Goal: Information Seeking & Learning: Learn about a topic

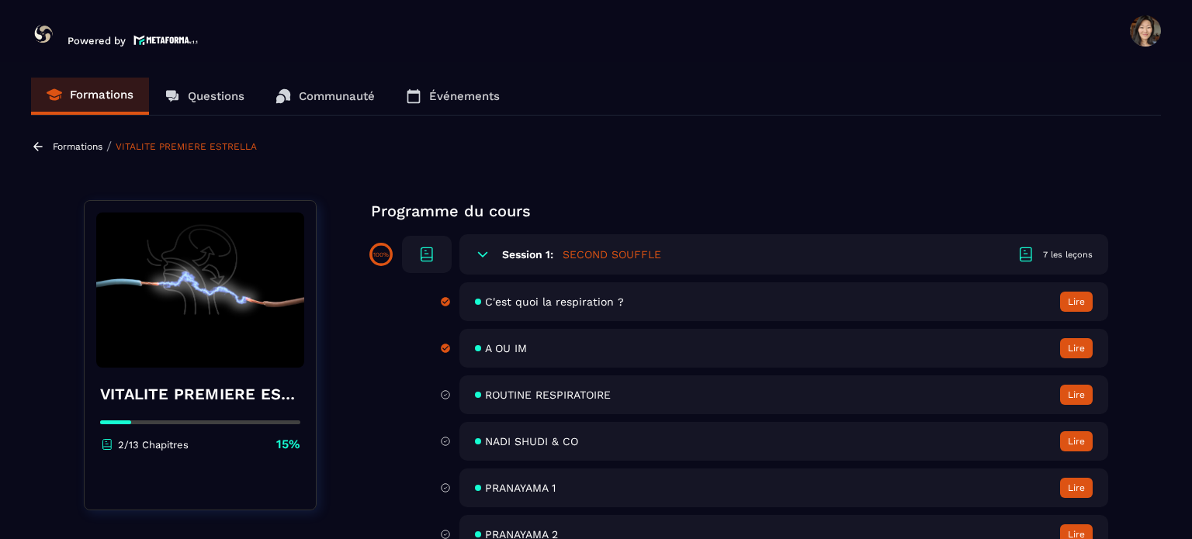
click at [1171, 350] on section "Formations Questions Communauté Événements Formations / VITALITE PREMIERE ESTRE…" at bounding box center [596, 304] width 1192 height 484
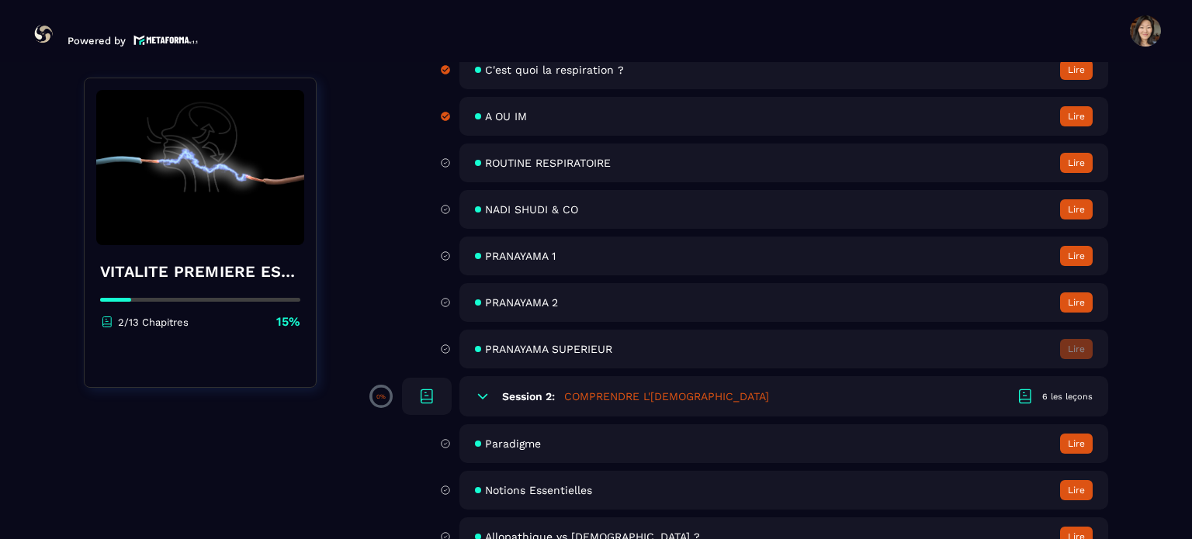
scroll to position [233, 0]
click at [555, 163] on span "ROUTINE RESPIRATOIRE" at bounding box center [548, 162] width 126 height 12
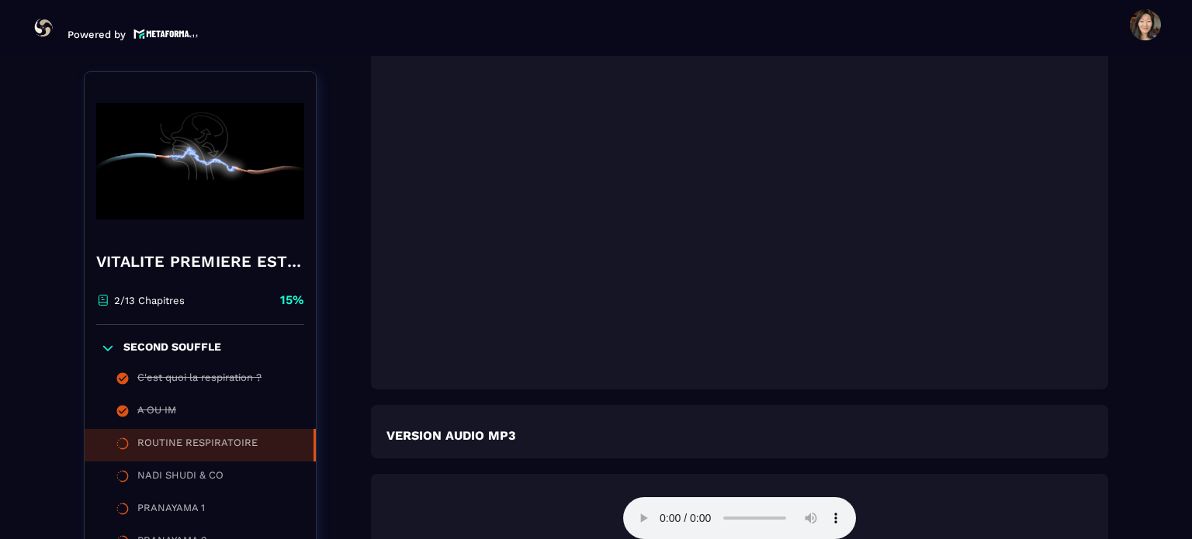
scroll to position [2413, 0]
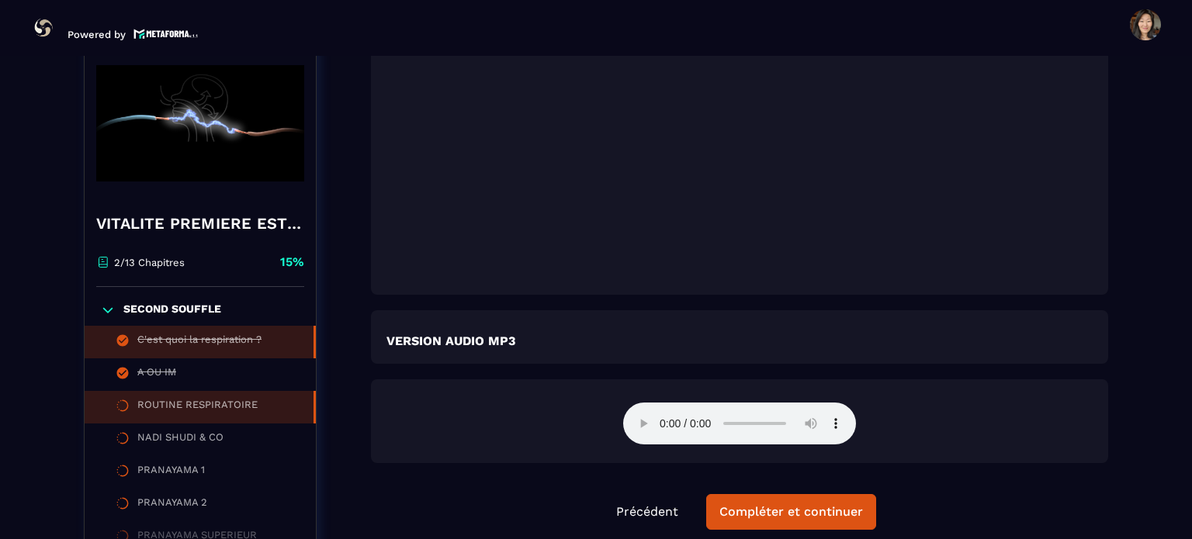
click at [200, 351] on div "C'est quoi la respiration ?" at bounding box center [199, 342] width 124 height 17
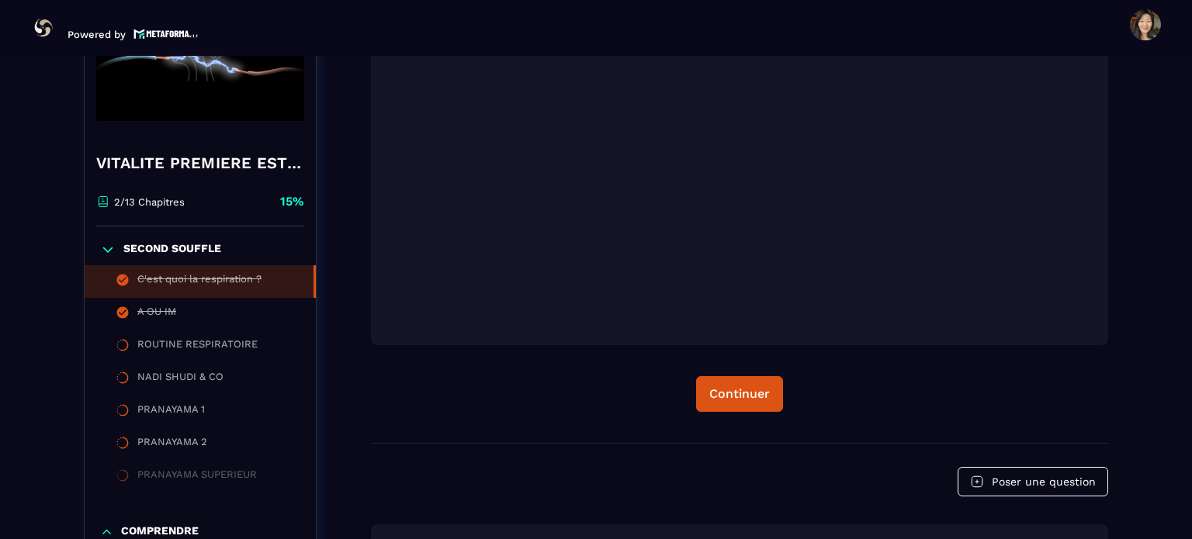
scroll to position [978, 0]
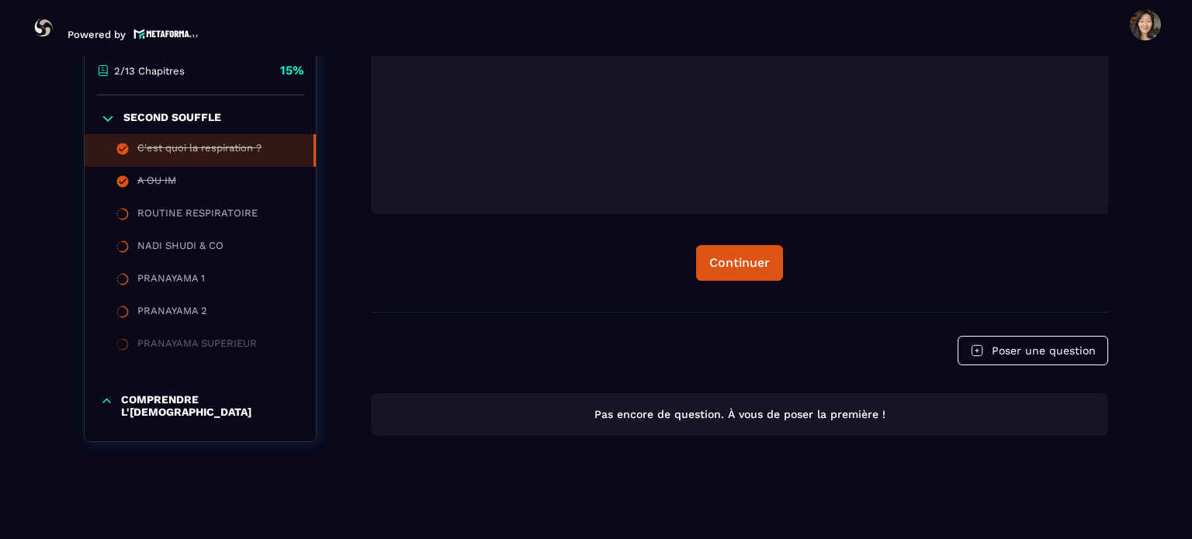
click at [196, 411] on p "COMPRENDRE L'[DEMOGRAPHIC_DATA]" at bounding box center [210, 406] width 179 height 25
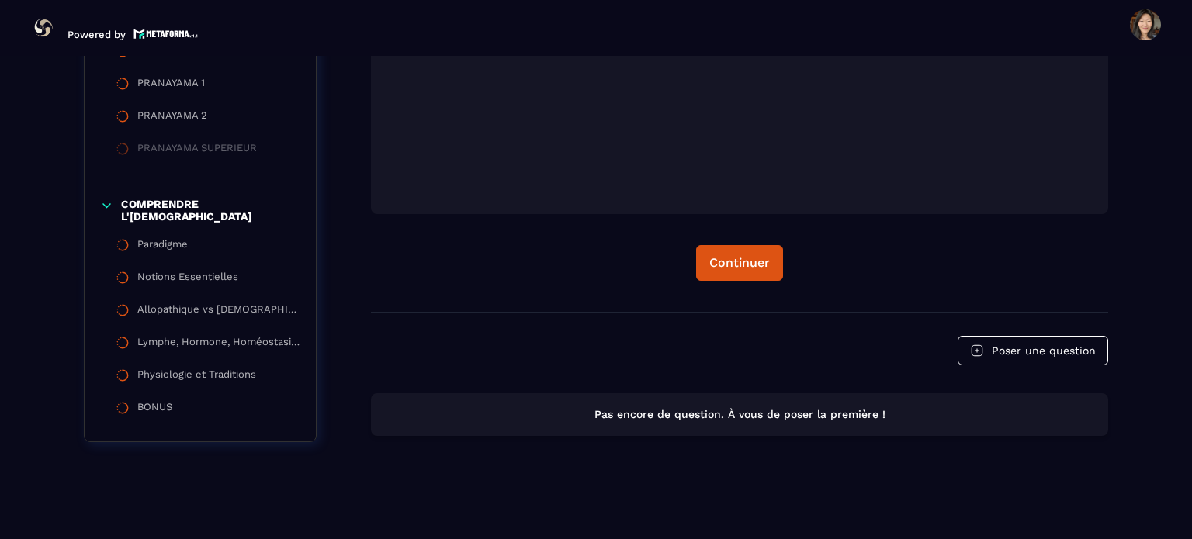
click at [196, 411] on li "BONUS" at bounding box center [200, 410] width 231 height 33
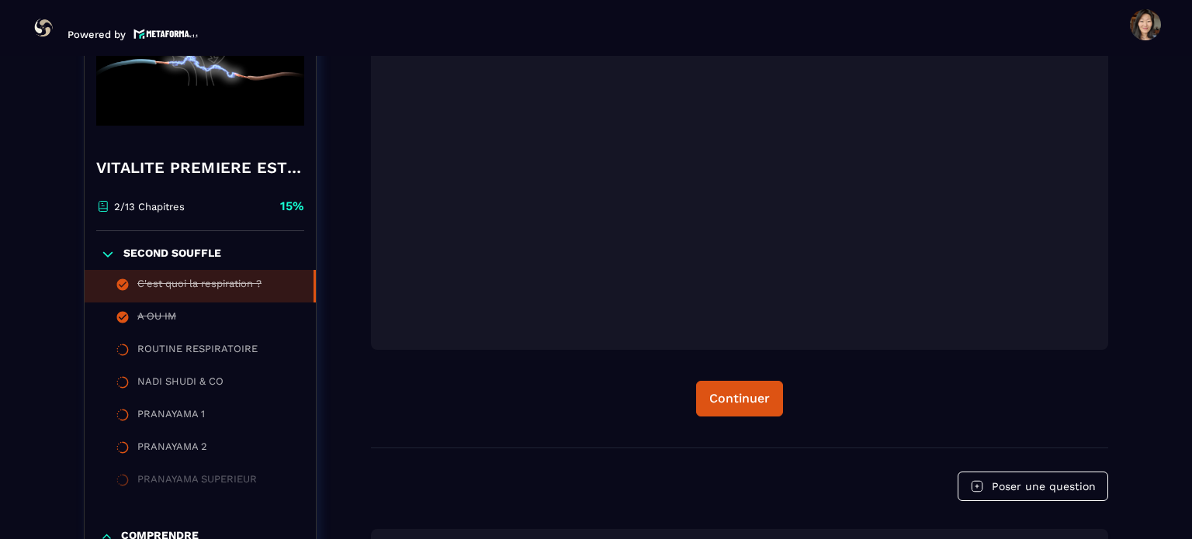
scroll to position [938, 0]
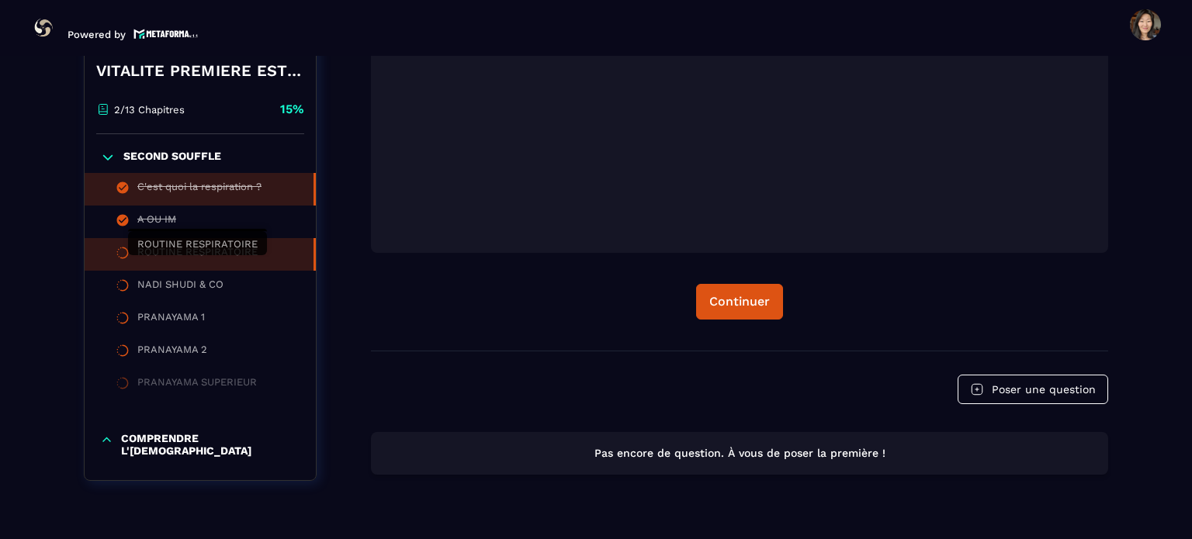
click at [165, 263] on div "ROUTINE RESPIRATOIRE" at bounding box center [197, 254] width 120 height 17
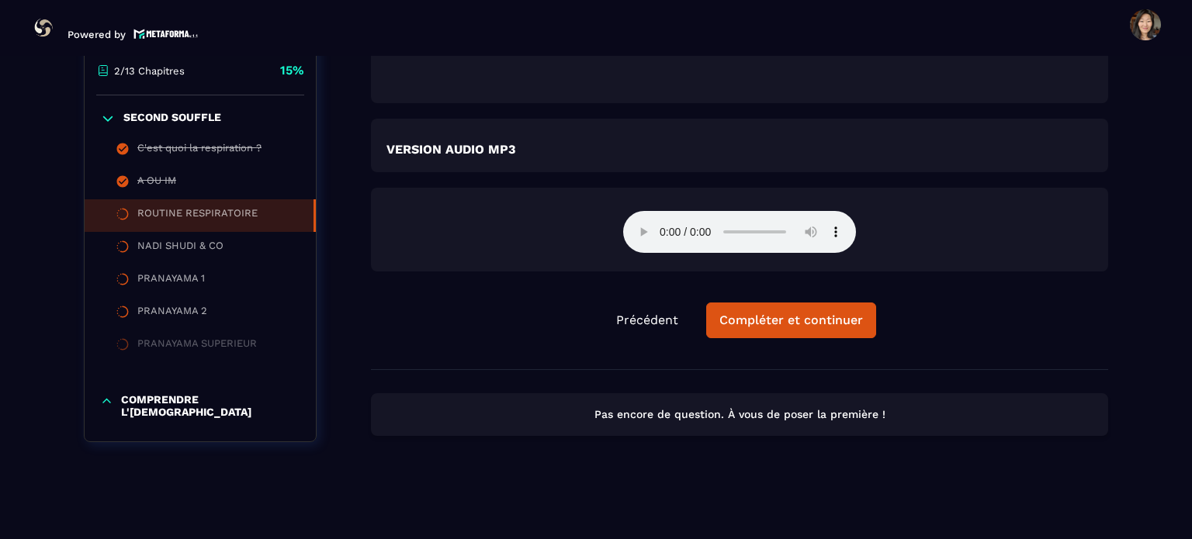
scroll to position [2611, 0]
click at [775, 325] on div "Compléter et continuer" at bounding box center [792, 321] width 144 height 16
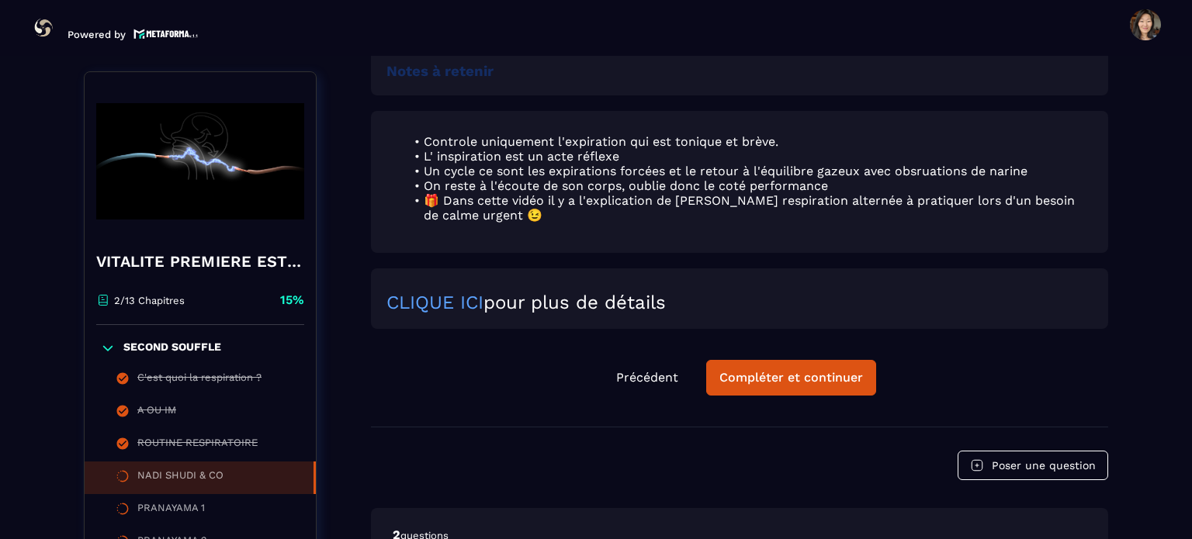
scroll to position [1320, 0]
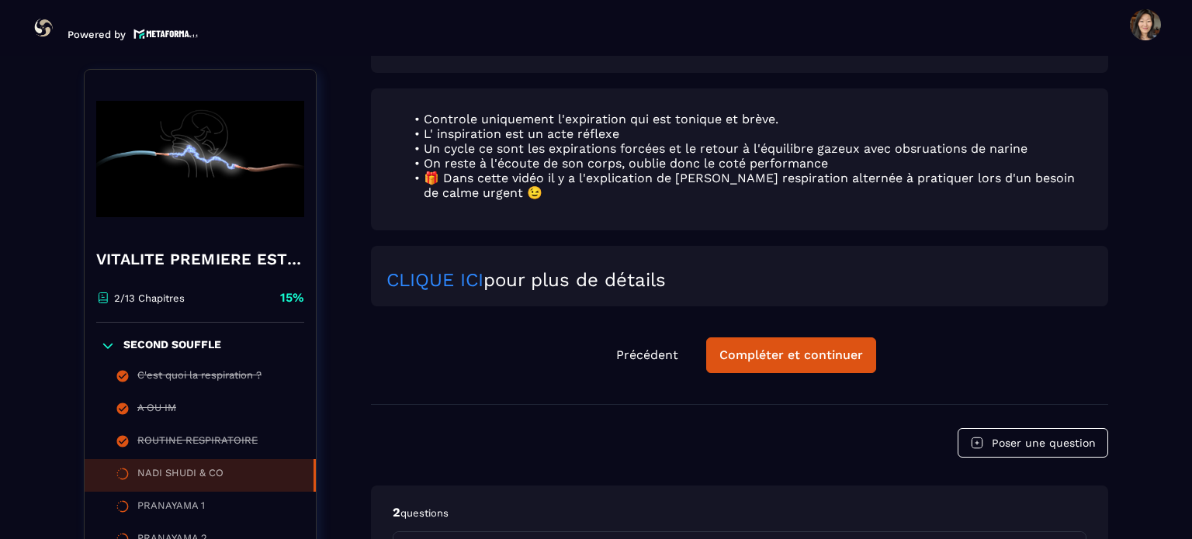
click at [435, 289] on link "CLIQUE ICI" at bounding box center [435, 280] width 97 height 22
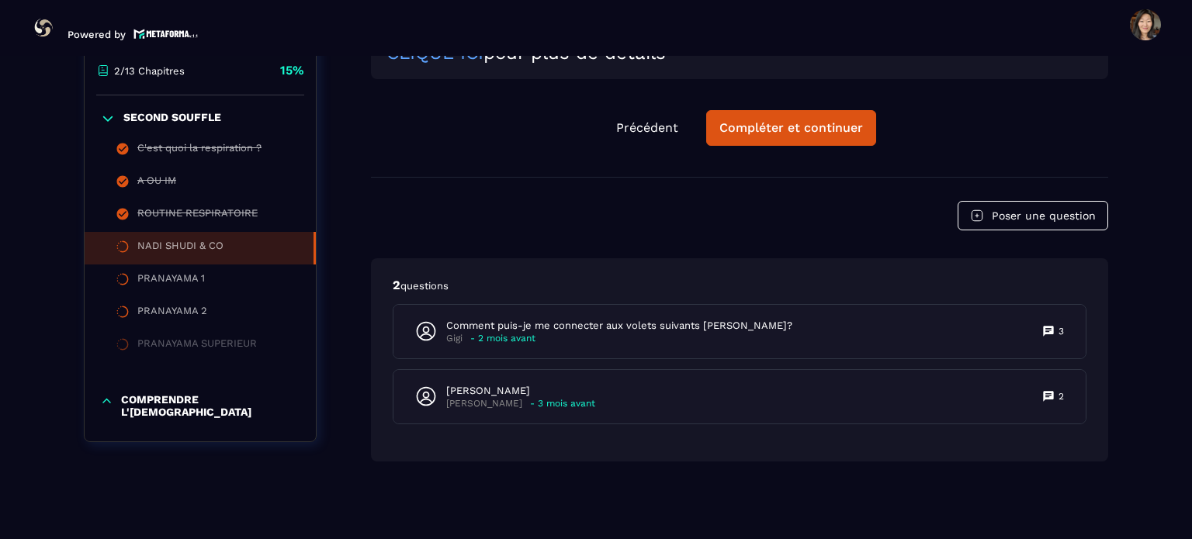
scroll to position [1556, 0]
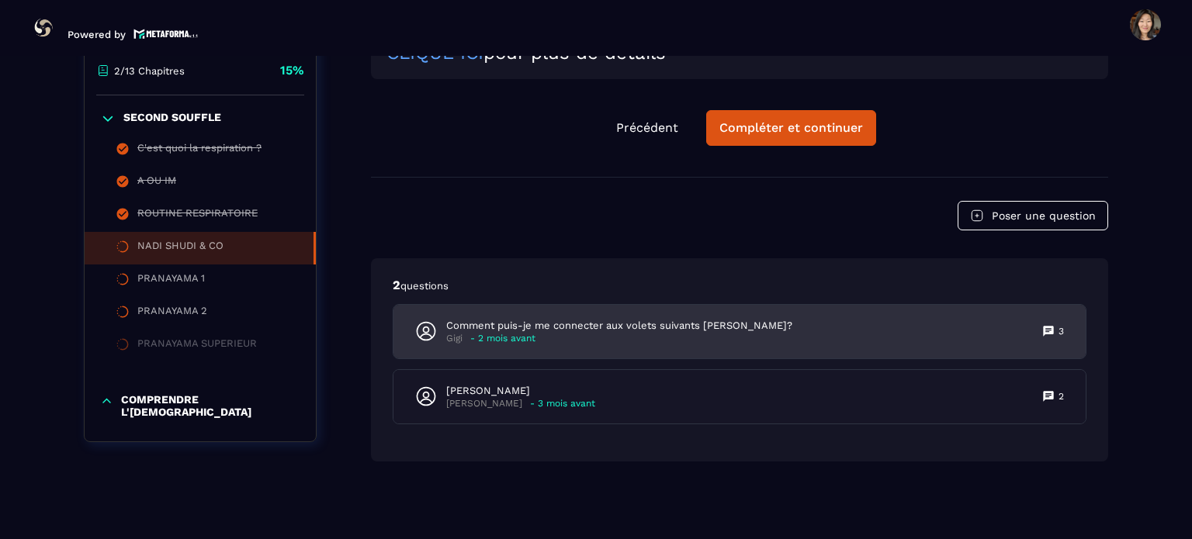
click at [1003, 347] on div "Comment puis-je me connecter aux volets suivants [PERSON_NAME]? Gigi - 2 mois a…" at bounding box center [740, 332] width 692 height 54
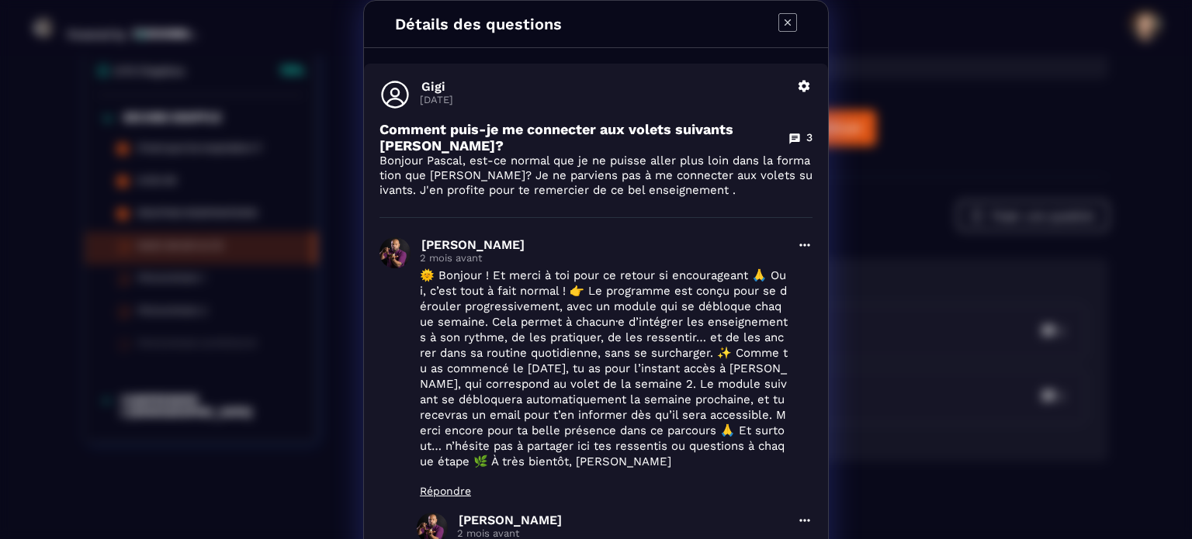
scroll to position [438, 0]
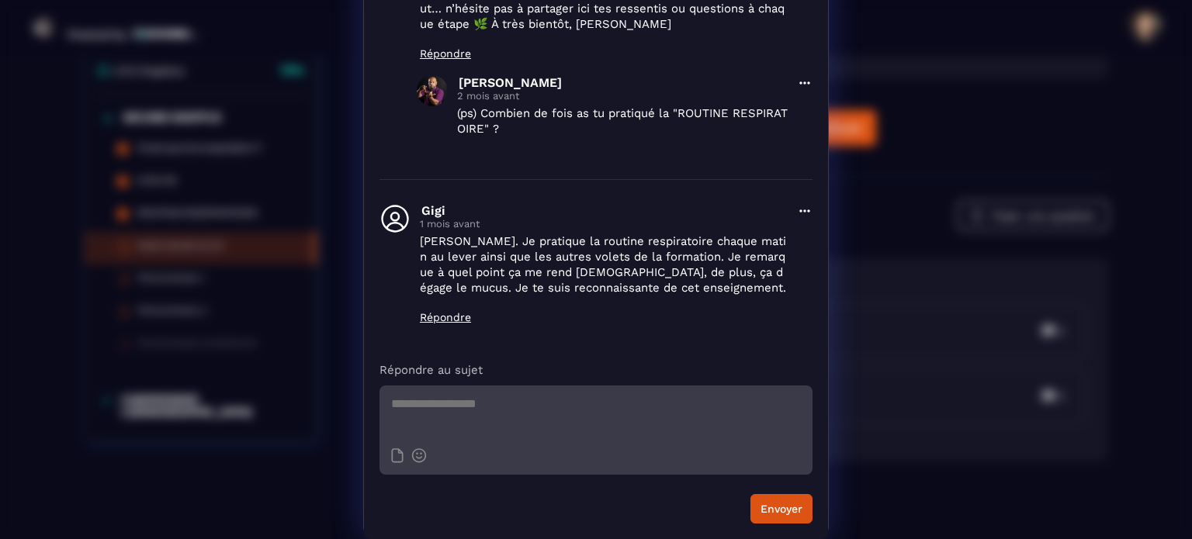
click at [578, 409] on textarea "Modal window" at bounding box center [596, 413] width 433 height 54
click at [867, 390] on div "Détails des questions Gigi [DATE] Supprimer Comment puis-je me connecter aux vo…" at bounding box center [596, 51] width 1192 height 978
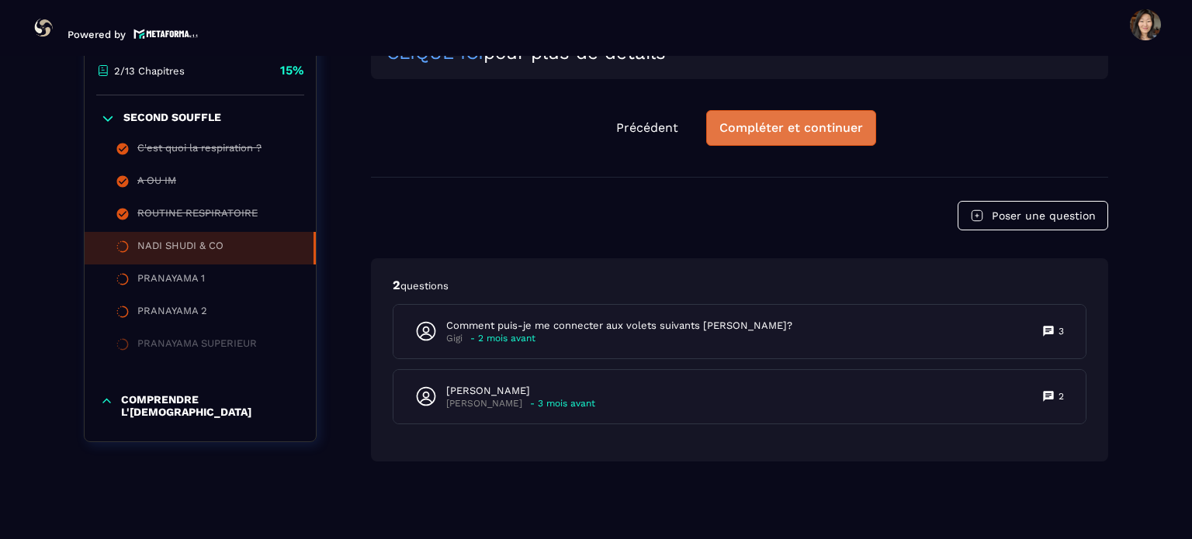
click at [842, 136] on div "Compléter et continuer" at bounding box center [792, 128] width 144 height 16
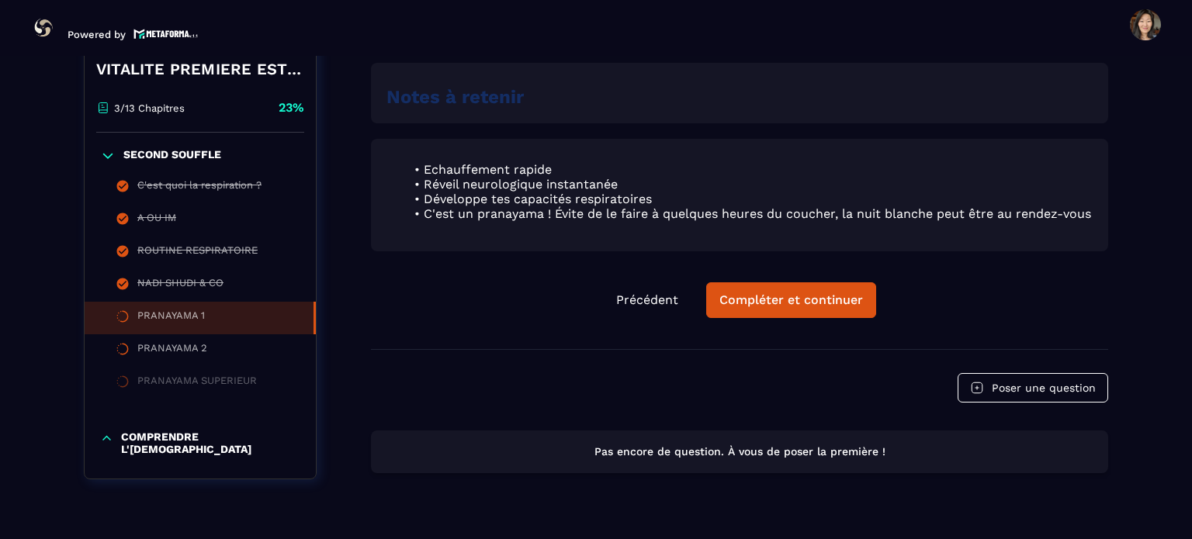
scroll to position [938, 0]
click at [744, 307] on div "Compléter et continuer" at bounding box center [792, 300] width 144 height 16
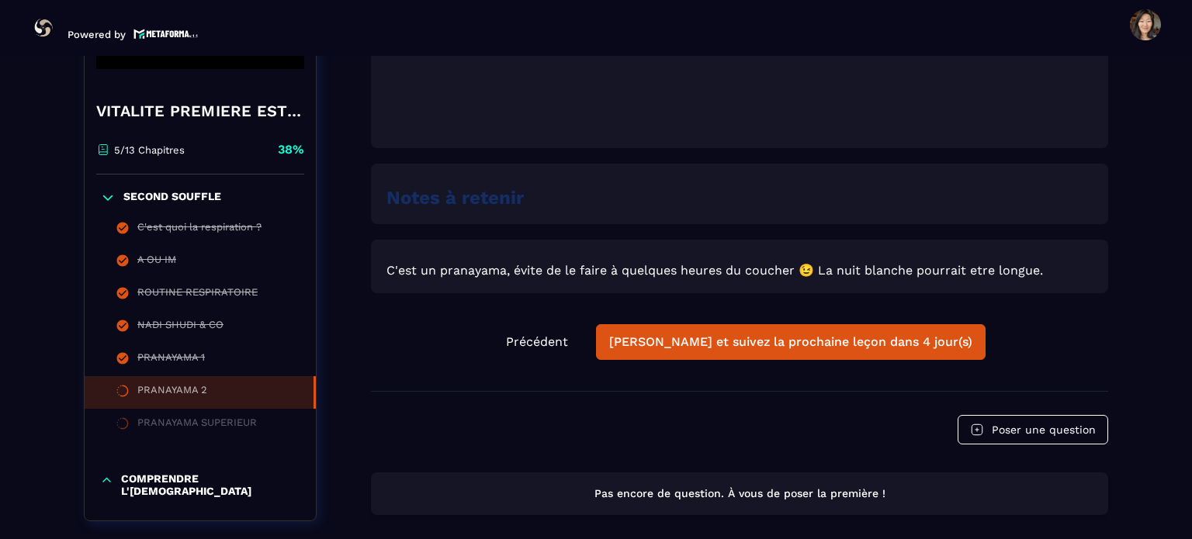
scroll to position [873, 0]
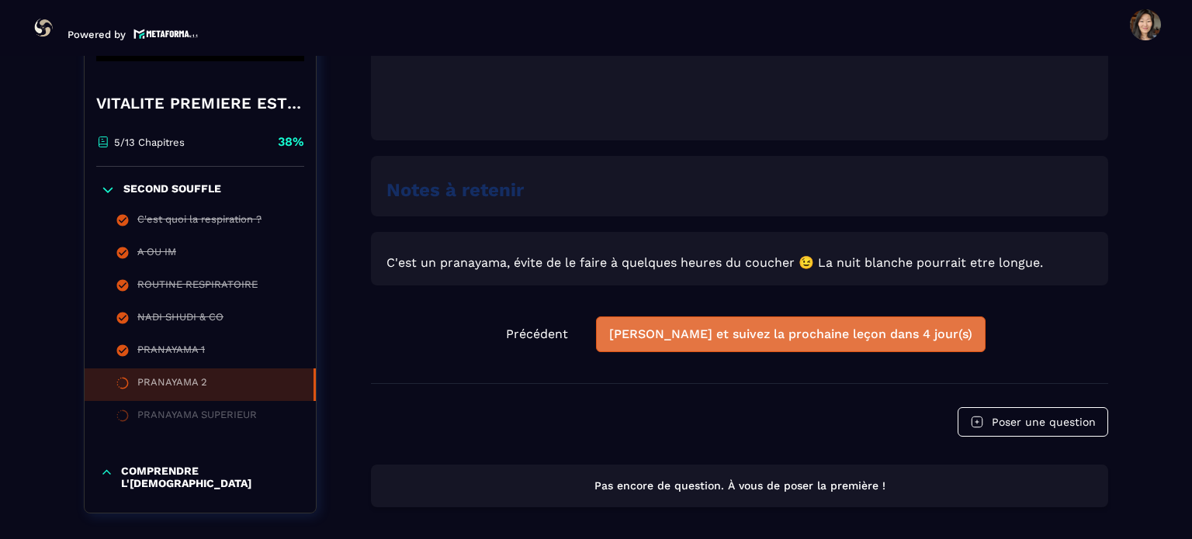
click at [882, 339] on div "[PERSON_NAME] et suivez la prochaine leçon dans 4 jour(s)" at bounding box center [790, 335] width 363 height 16
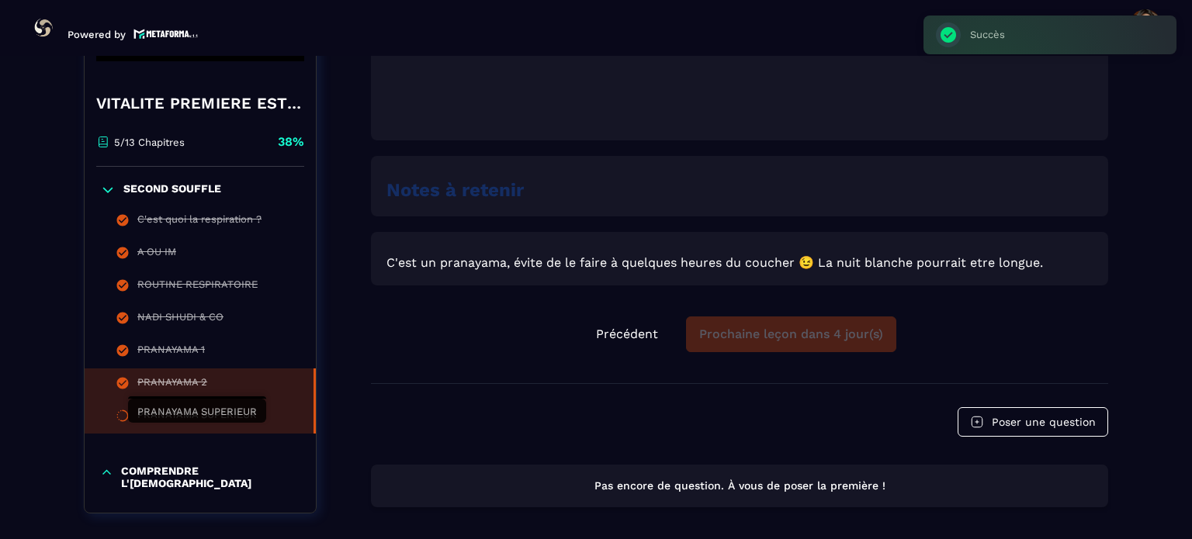
click at [216, 426] on div "PRANAYAMA SUPERIEUR" at bounding box center [197, 417] width 120 height 17
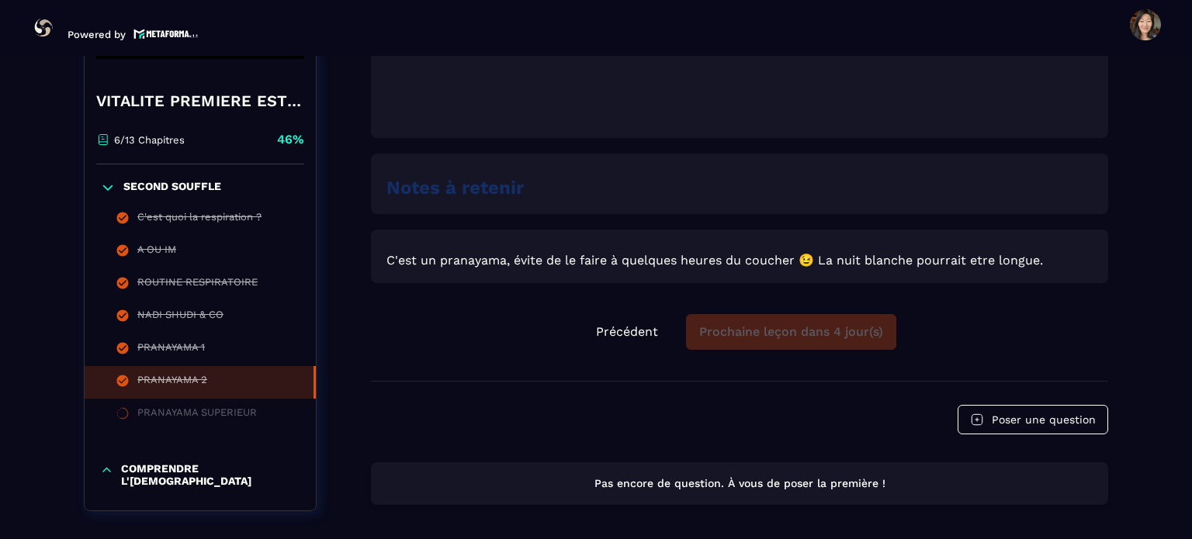
scroll to position [873, 0]
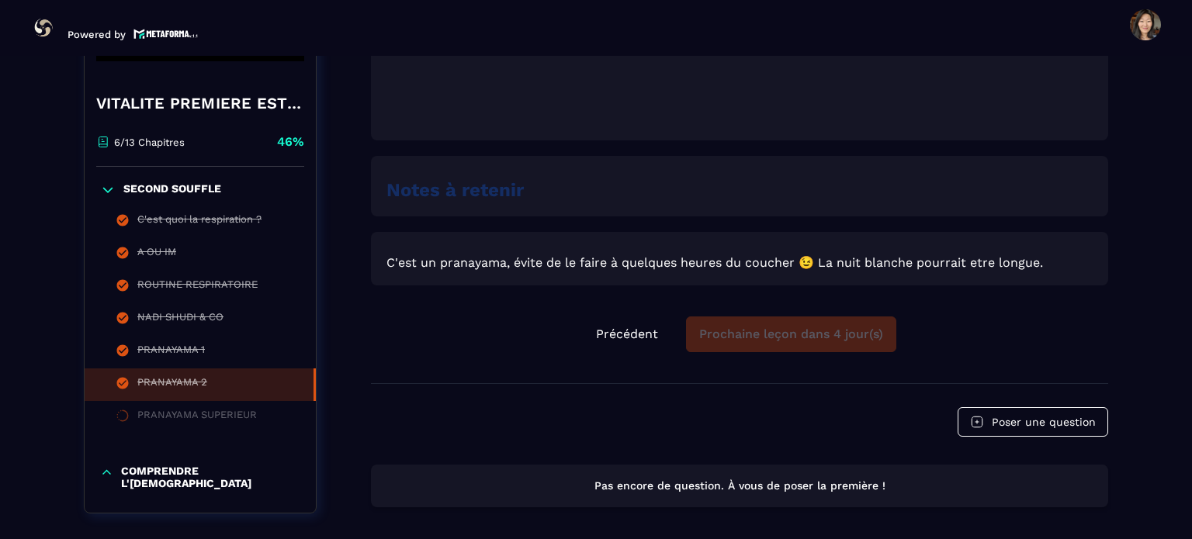
click at [759, 343] on div "Précédent Prochaine leçon dans 4 jour(s)" at bounding box center [739, 335] width 737 height 36
click at [106, 481] on icon at bounding box center [106, 473] width 13 height 16
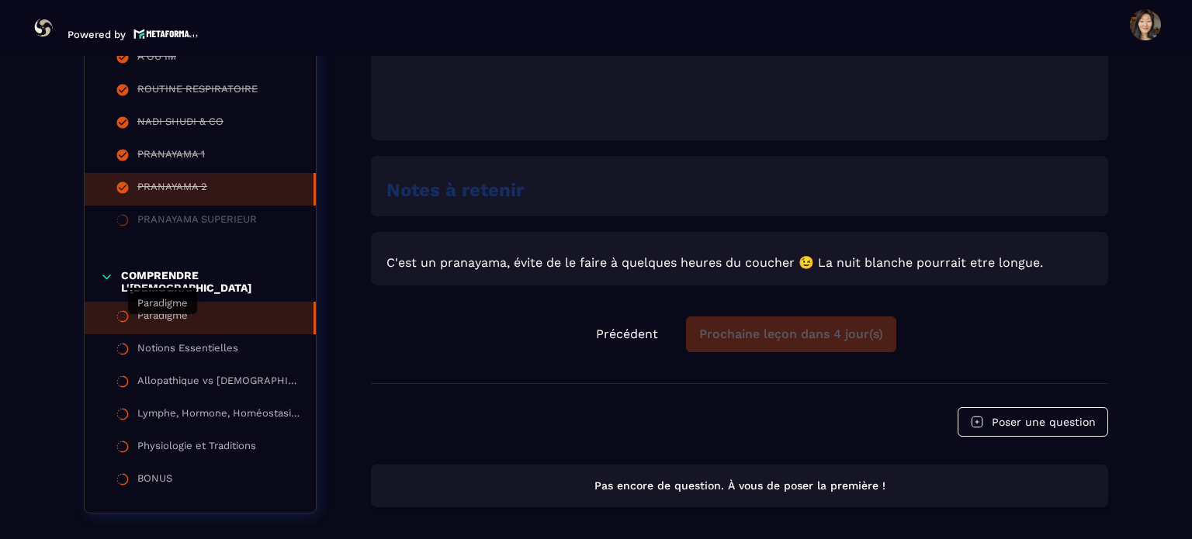
click at [168, 325] on div "Paradigme" at bounding box center [162, 318] width 50 height 17
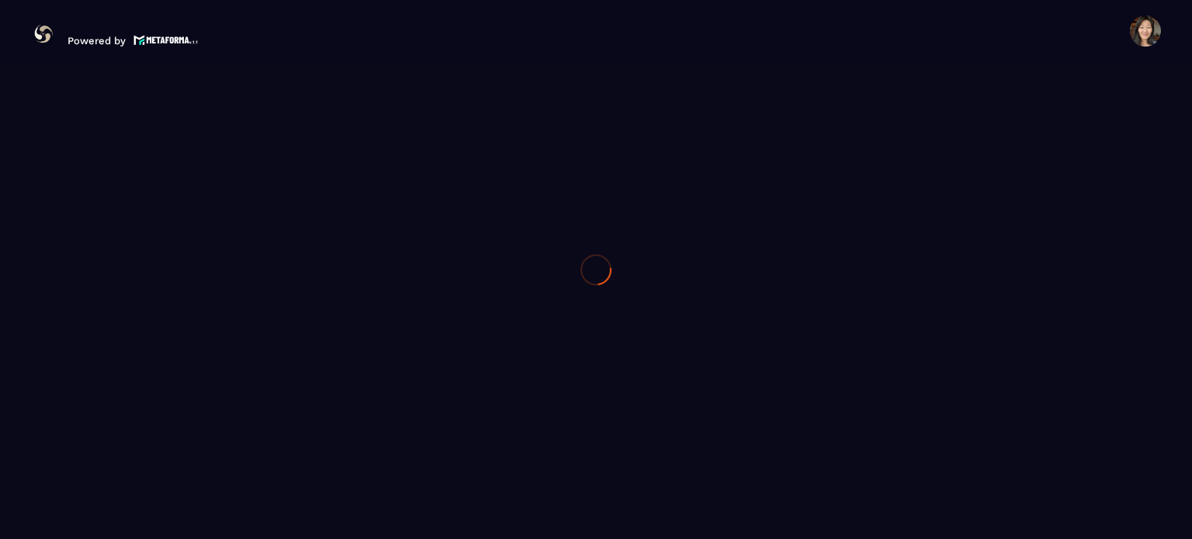
scroll to position [0, 0]
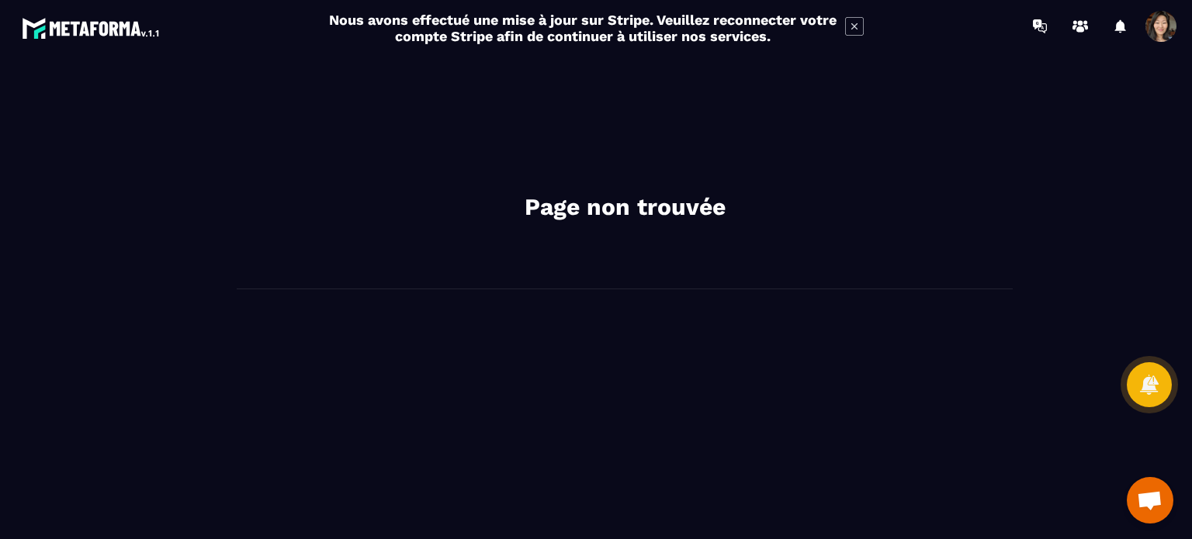
click at [848, 24] on icon at bounding box center [854, 26] width 19 height 19
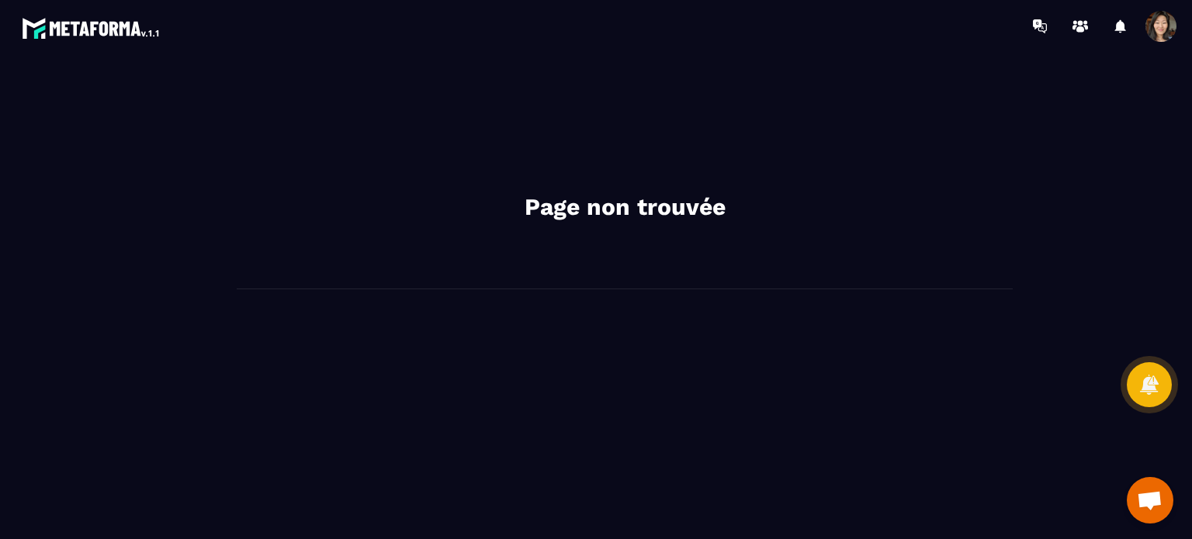
click at [675, 195] on h2 "Page non trouvée" at bounding box center [625, 207] width 466 height 31
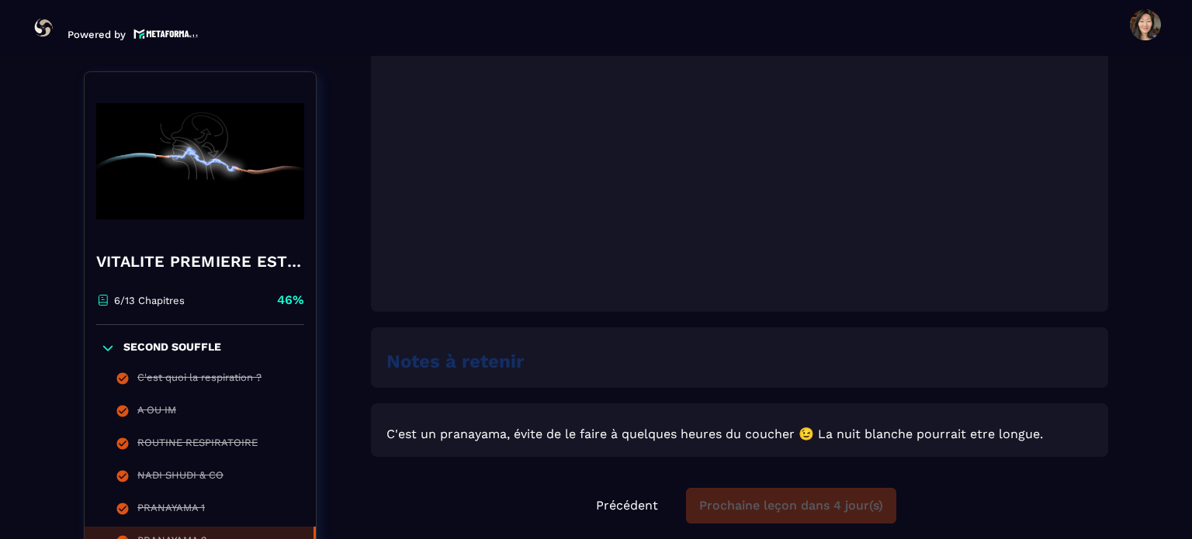
scroll to position [485, 0]
